Goal: Complete application form

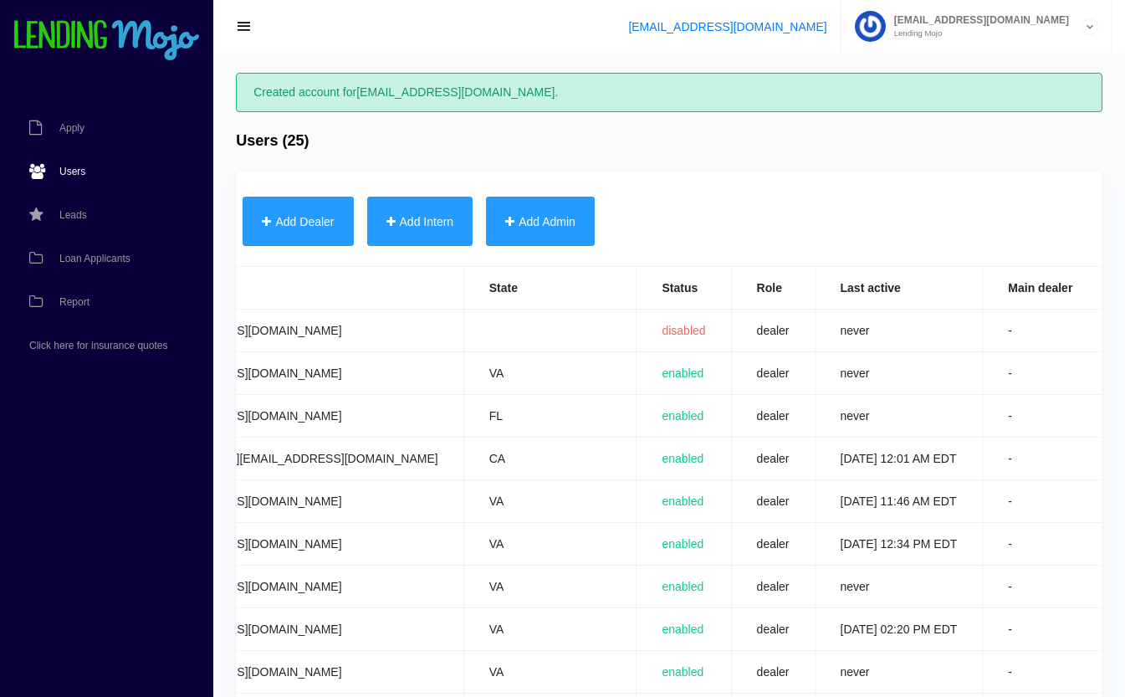
scroll to position [0, 659]
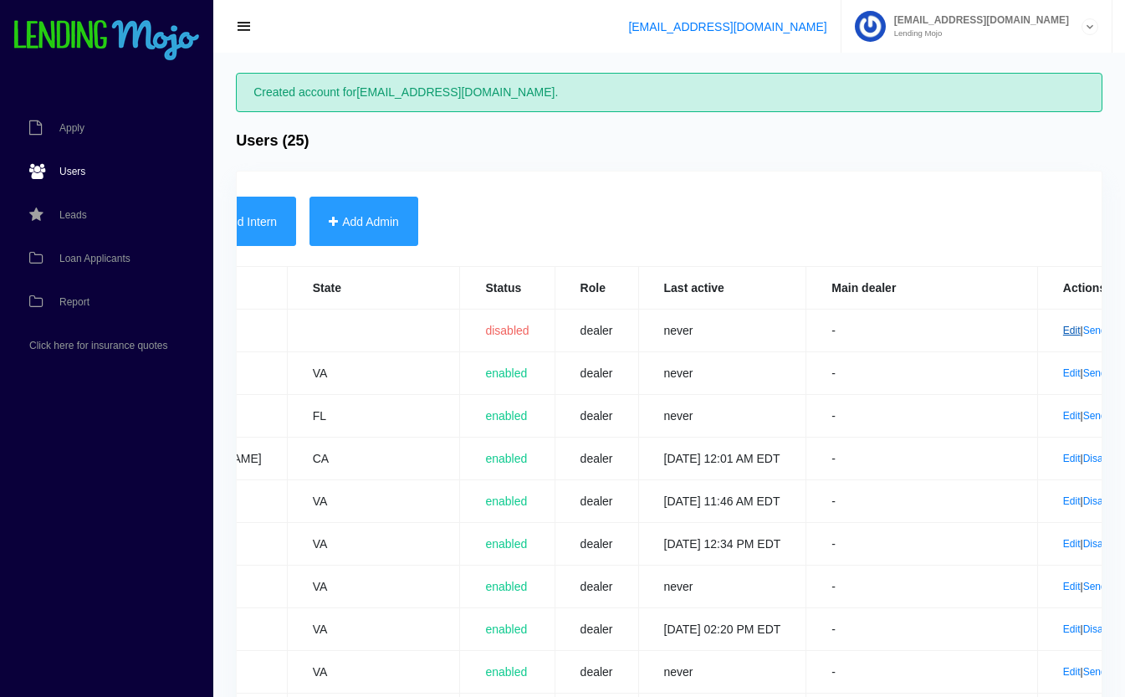
click at [1063, 330] on link "Edit" at bounding box center [1072, 331] width 18 height 12
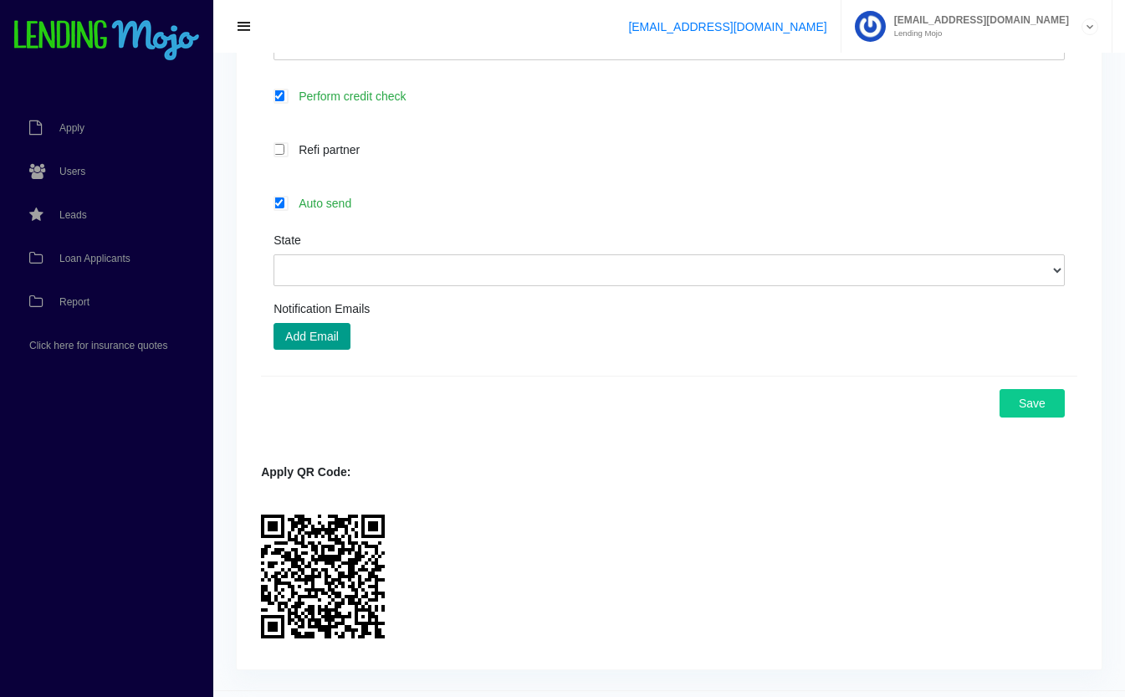
scroll to position [778, 0]
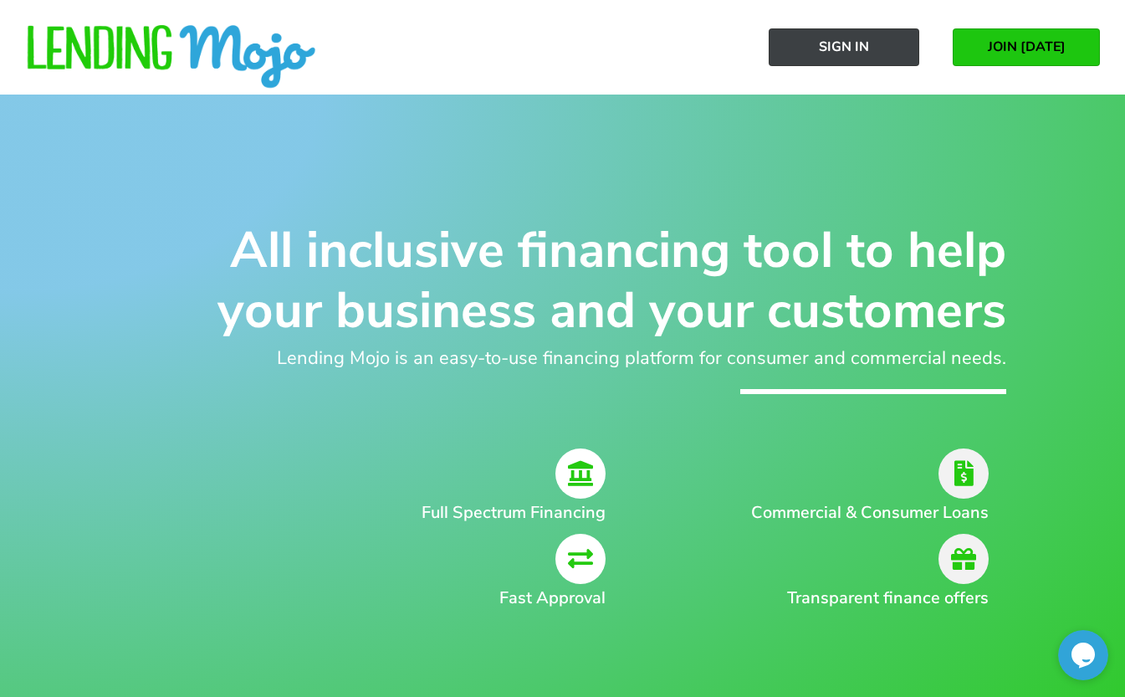
click at [869, 43] on link "Sign In" at bounding box center [844, 47] width 151 height 38
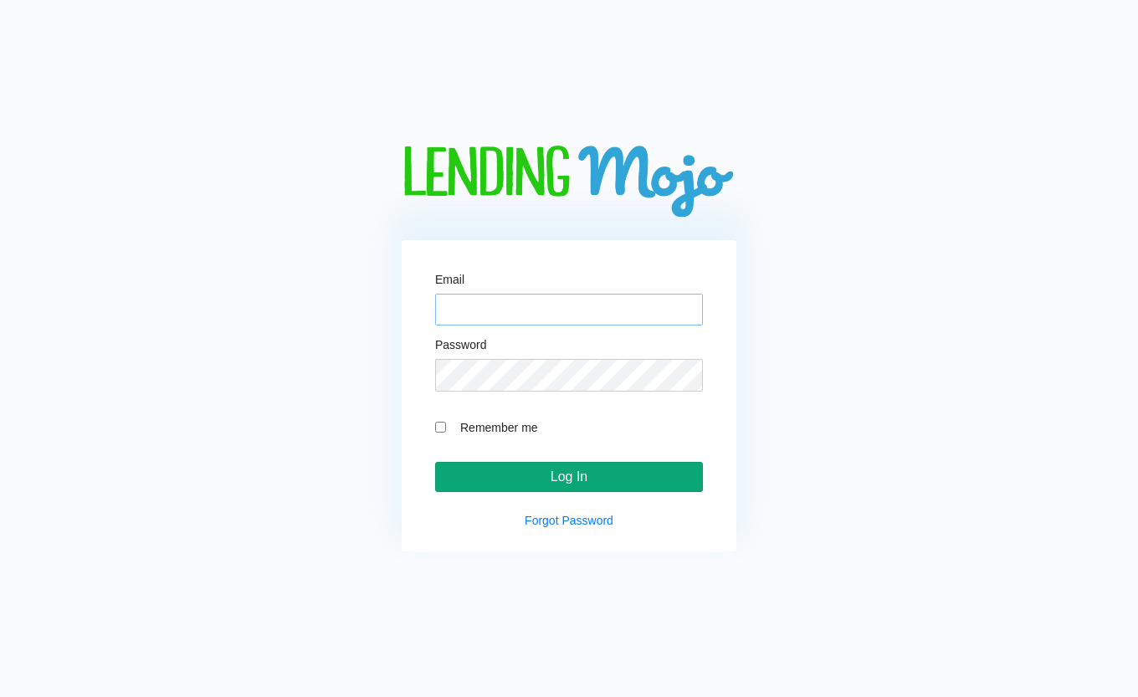
type input "[EMAIL_ADDRESS][DOMAIN_NAME]"
click at [573, 474] on input "Log In" at bounding box center [569, 477] width 268 height 30
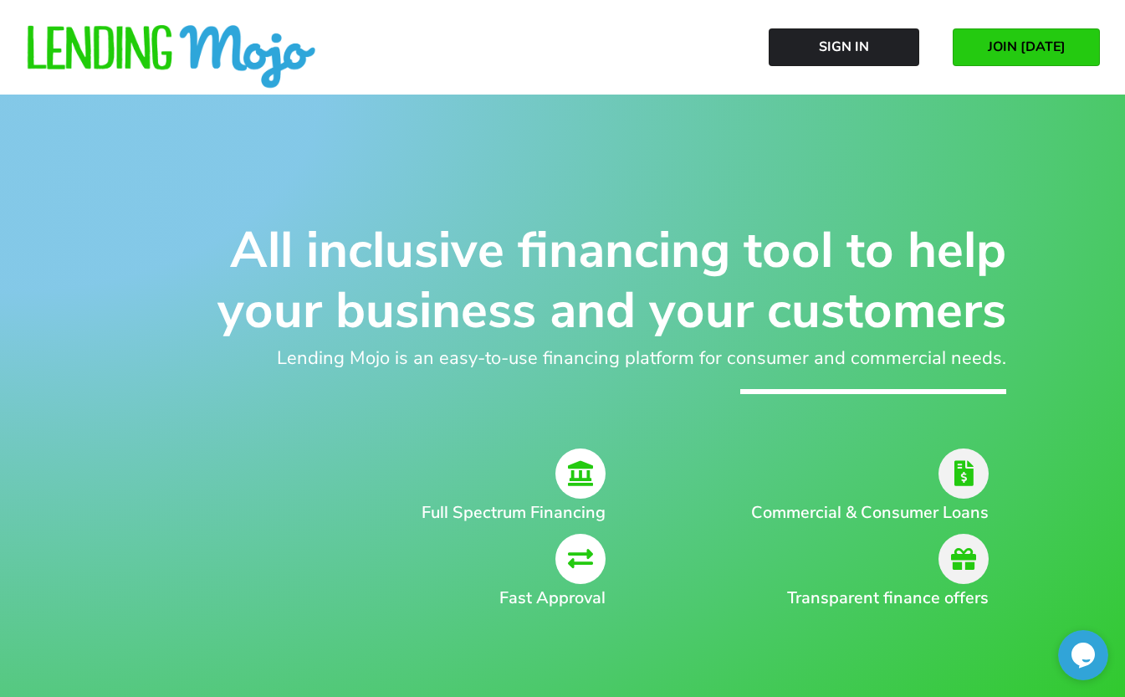
click at [1059, 47] on span "JOIN [DATE]" at bounding box center [1027, 46] width 78 height 15
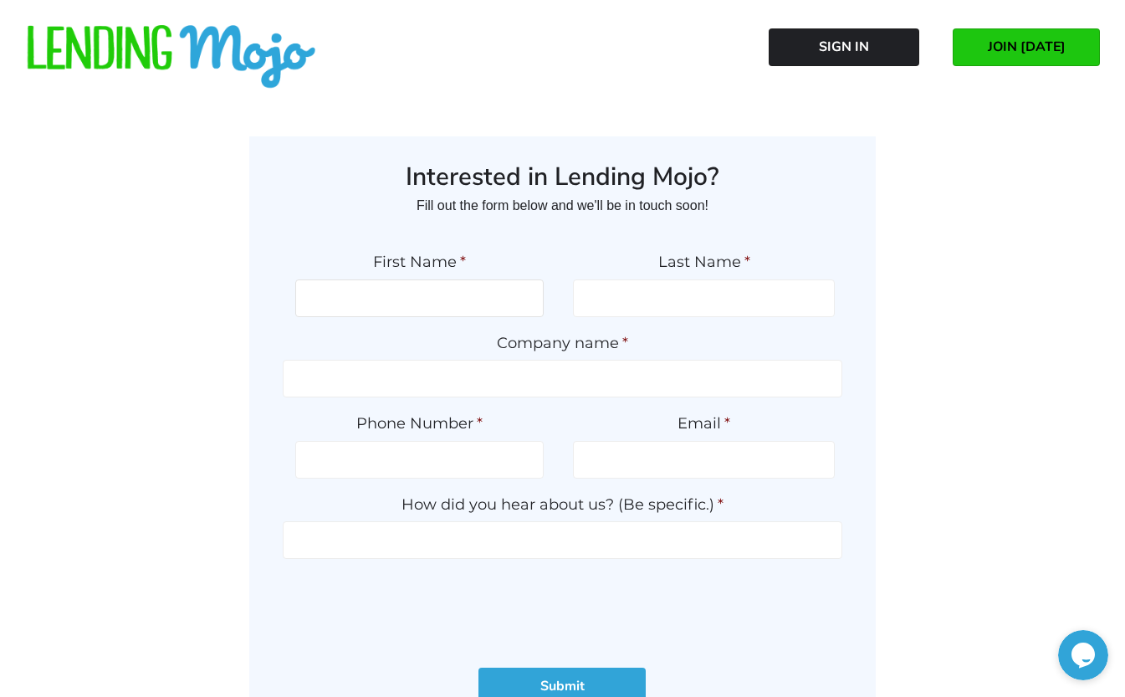
click at [391, 316] on input "First Name *" at bounding box center [419, 298] width 248 height 38
type input "[PERSON_NAME]"
type input "Grant"
type input "Motorcars Limited"
type input "[PHONE_NUMBER]"
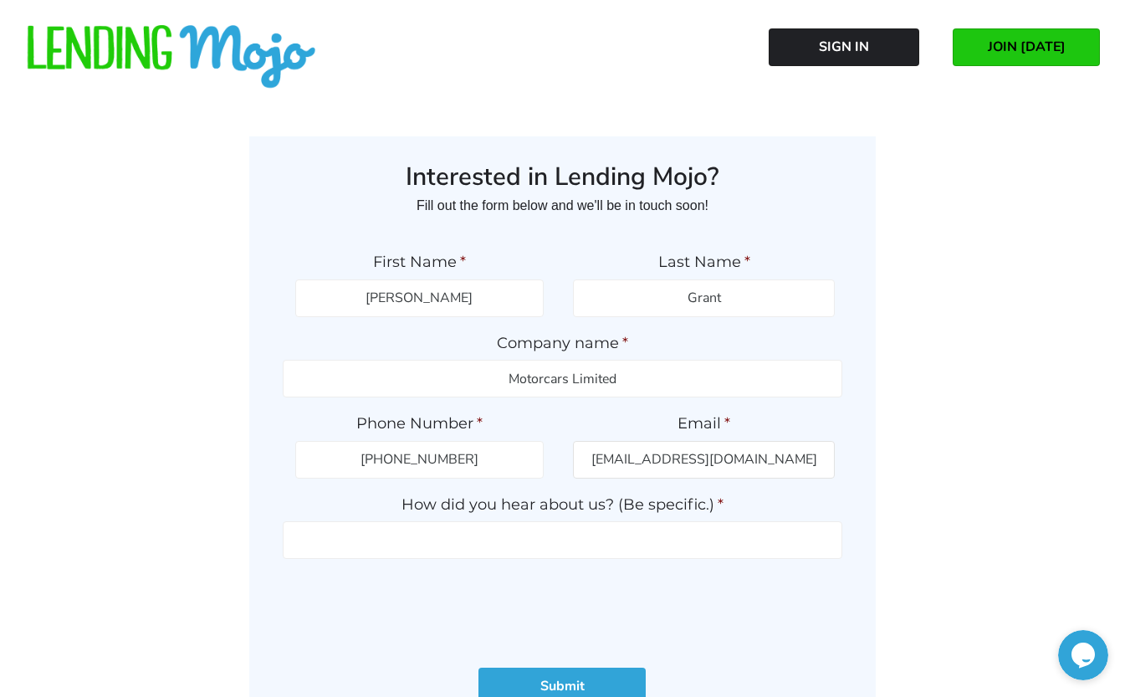
type input "[EMAIL_ADDRESS][DOMAIN_NAME]"
click at [636, 534] on input "How did you hear about us? (Be specific.) *" at bounding box center [563, 540] width 560 height 38
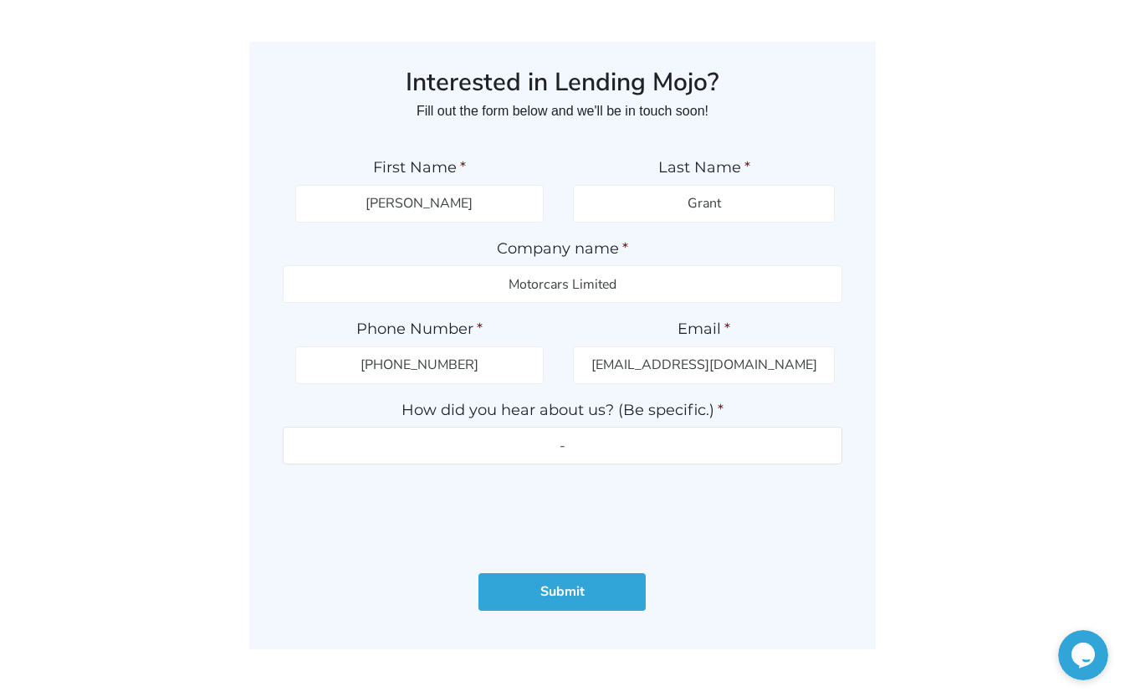
scroll to position [96, 0]
type input "-"
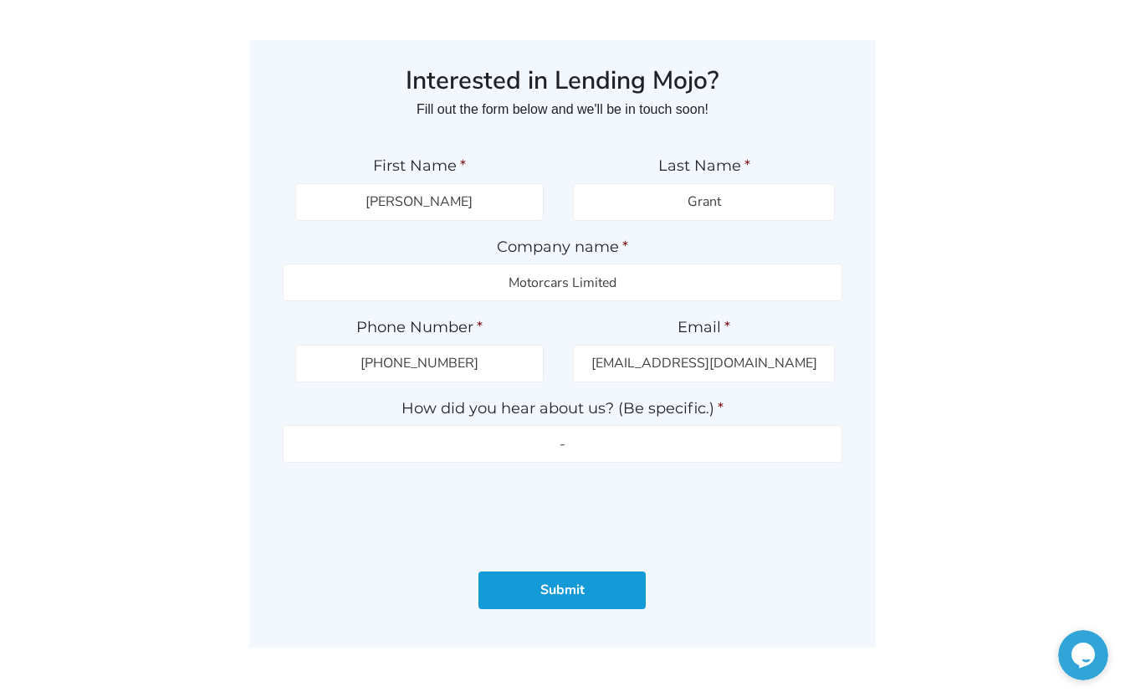
click at [591, 599] on input "Submit" at bounding box center [561, 590] width 167 height 38
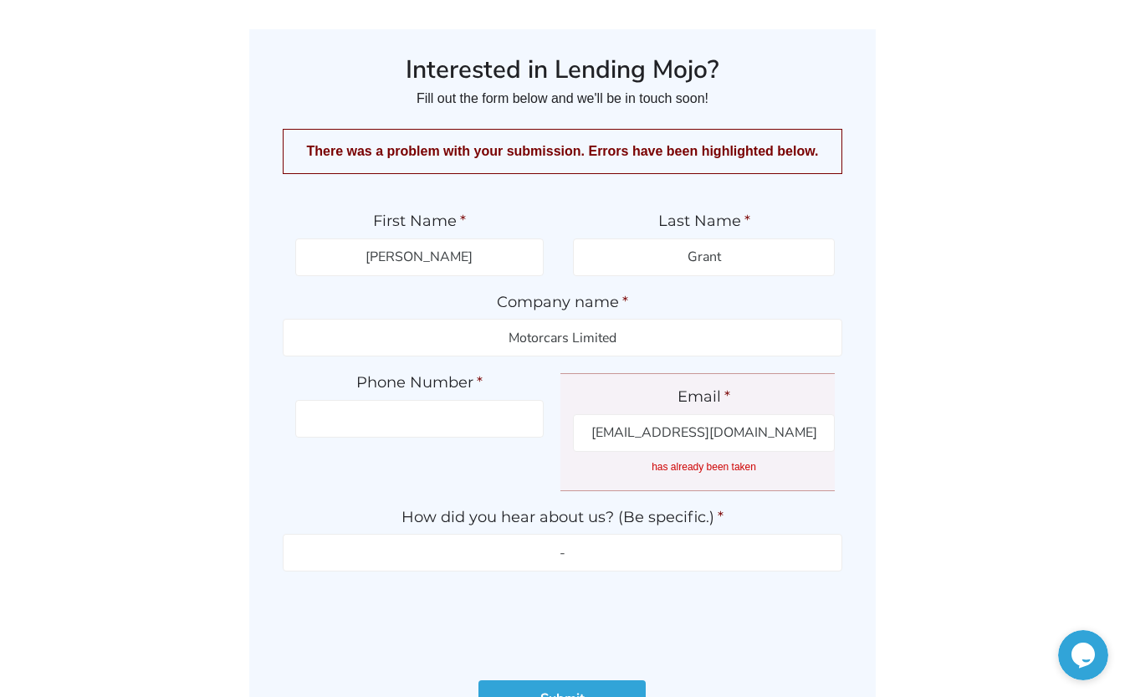
scroll to position [108, 0]
